Goal: Task Accomplishment & Management: Use online tool/utility

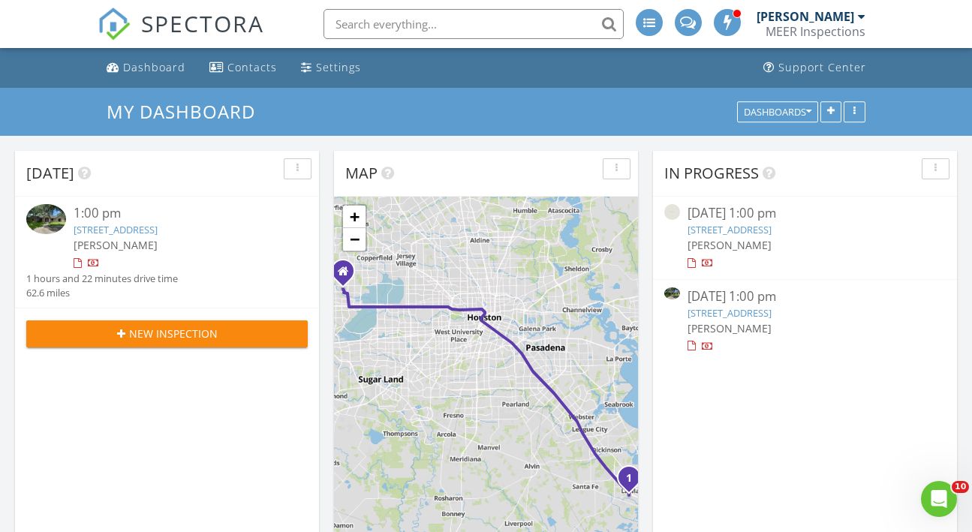
click at [151, 227] on link "[STREET_ADDRESS]" at bounding box center [116, 230] width 84 height 14
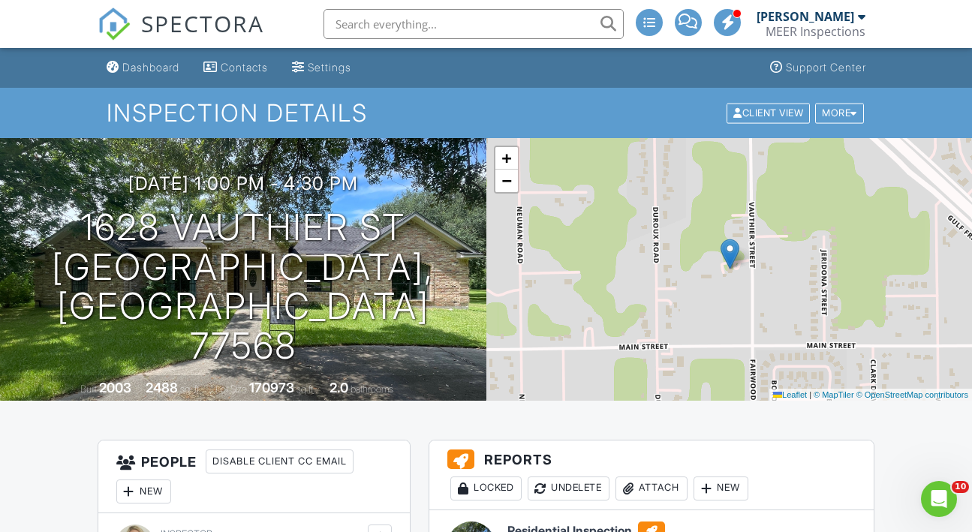
scroll to position [225, 0]
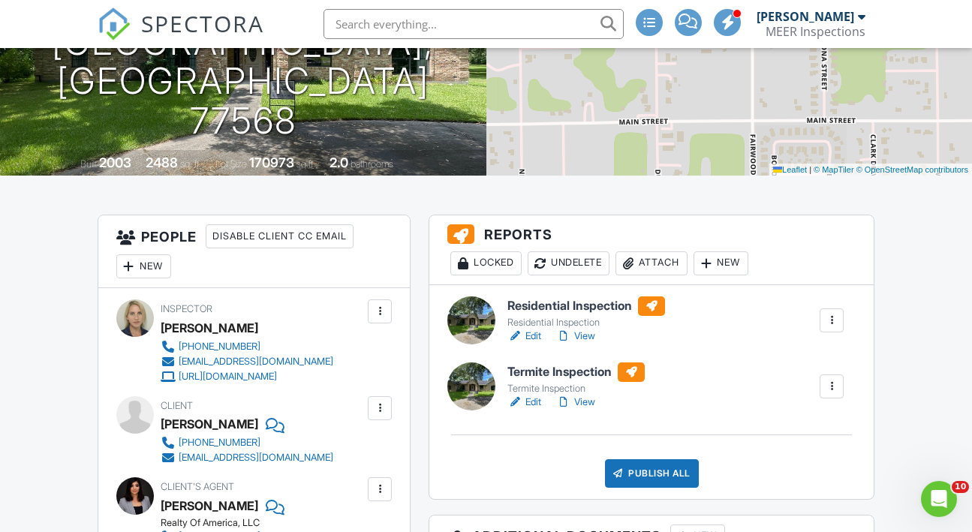
click at [550, 366] on h6 "Termite Inspection" at bounding box center [576, 373] width 137 height 20
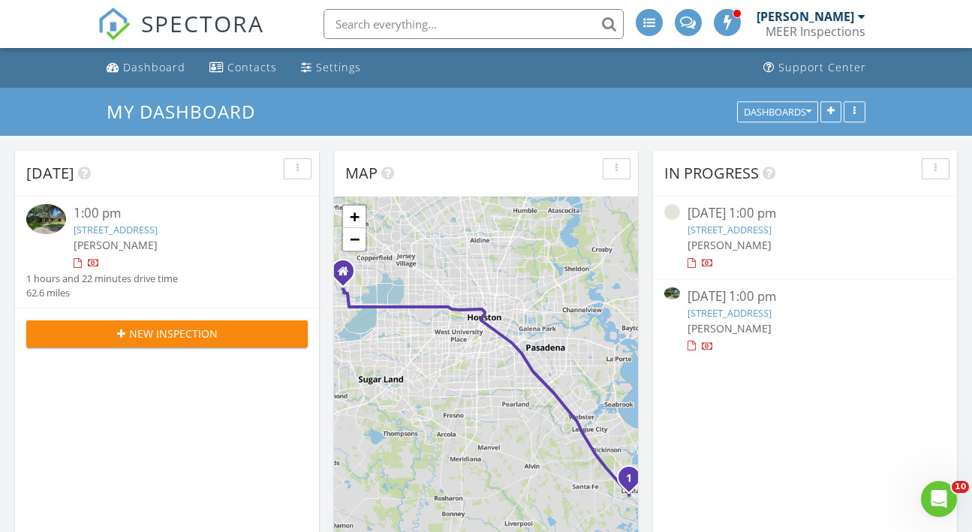
click at [127, 229] on link "1628 Vauthier St, La Marque, TX 77568" at bounding box center [116, 230] width 84 height 14
click at [105, 228] on link "[STREET_ADDRESS]" at bounding box center [116, 230] width 84 height 14
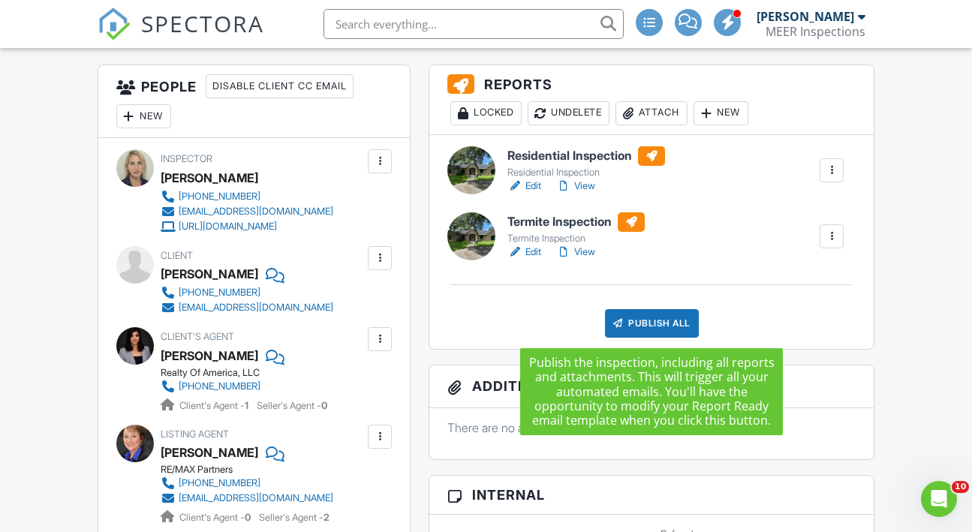
click at [638, 318] on div "Publish All" at bounding box center [652, 323] width 94 height 29
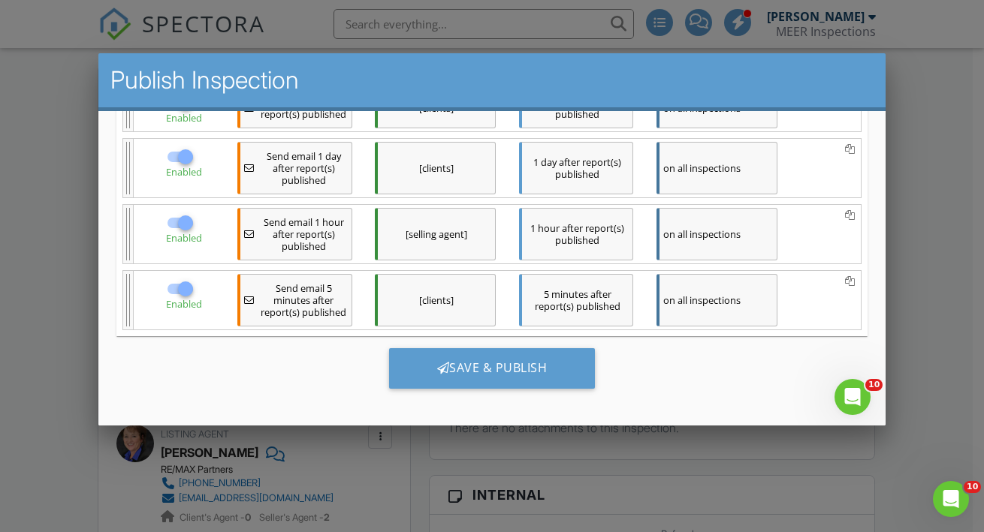
scroll to position [387, 0]
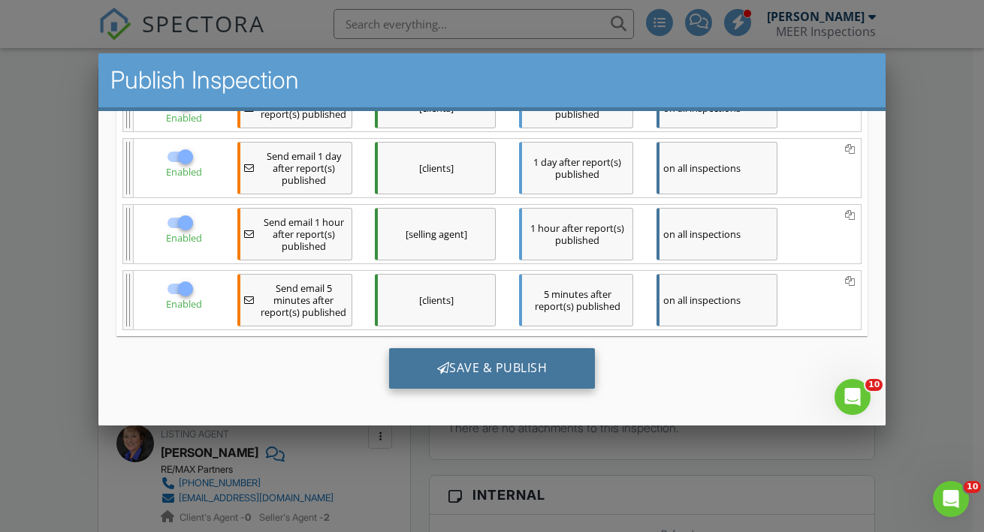
click at [460, 367] on div "Save & Publish" at bounding box center [492, 368] width 206 height 41
